Goal: Find specific page/section: Locate a particular part of the current website

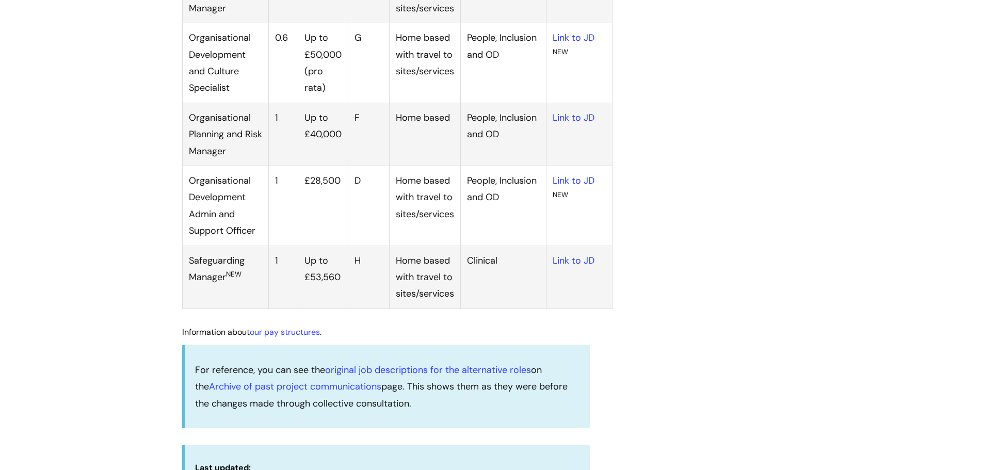
scroll to position [1444, 0]
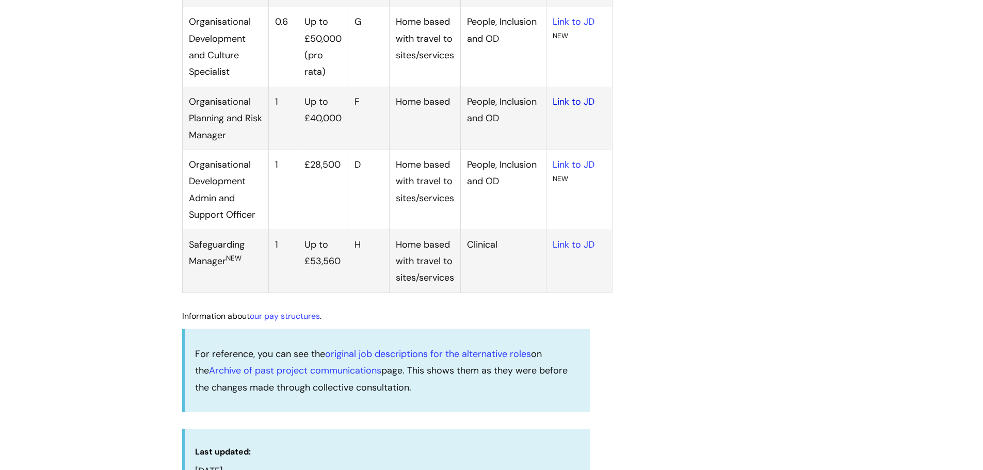
click at [566, 108] on link "Link to JD" at bounding box center [573, 101] width 42 height 12
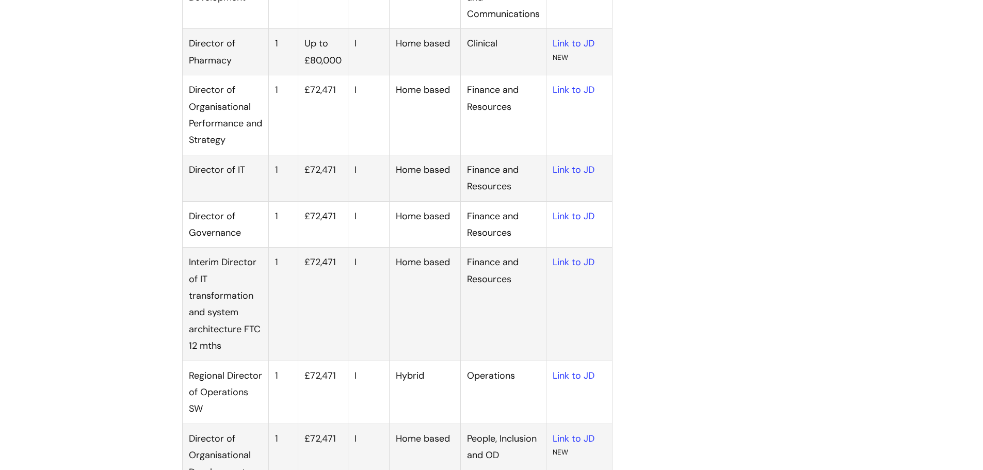
scroll to position [300, 0]
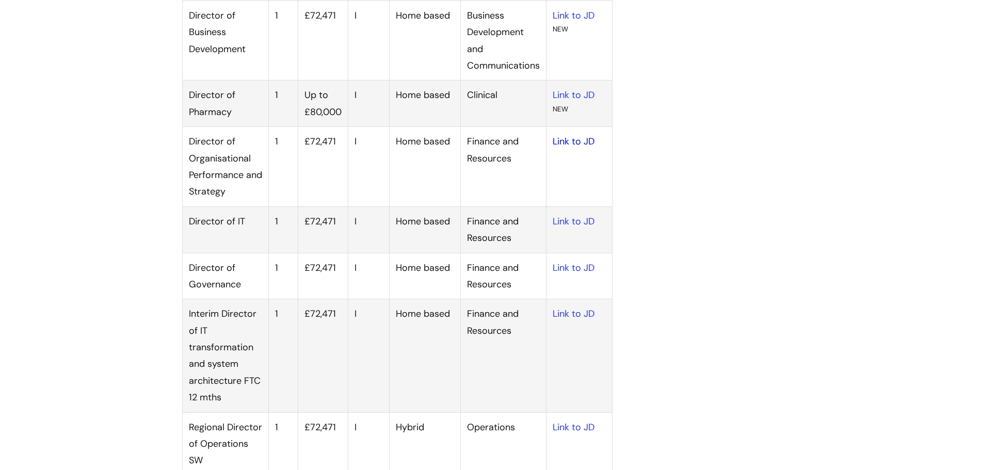
click at [560, 143] on link "Link to JD" at bounding box center [573, 141] width 42 height 12
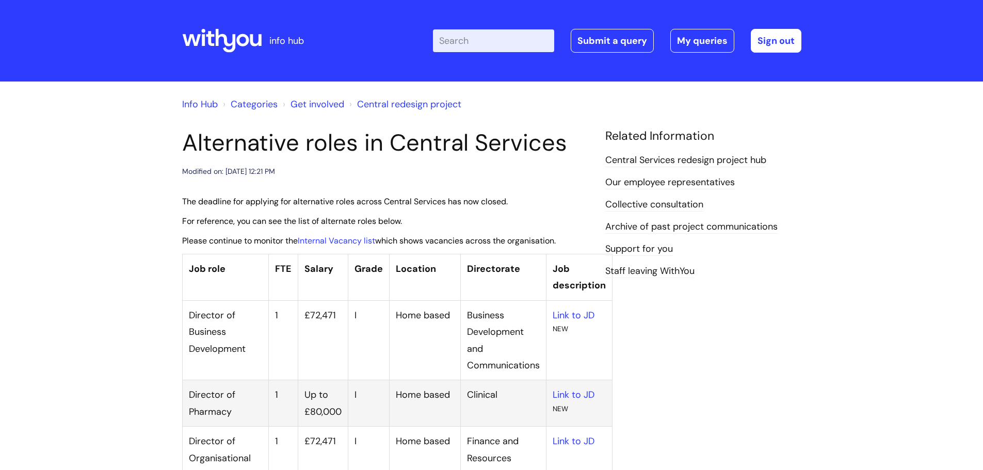
scroll to position [300, 0]
